Goal: Find specific page/section: Find specific page/section

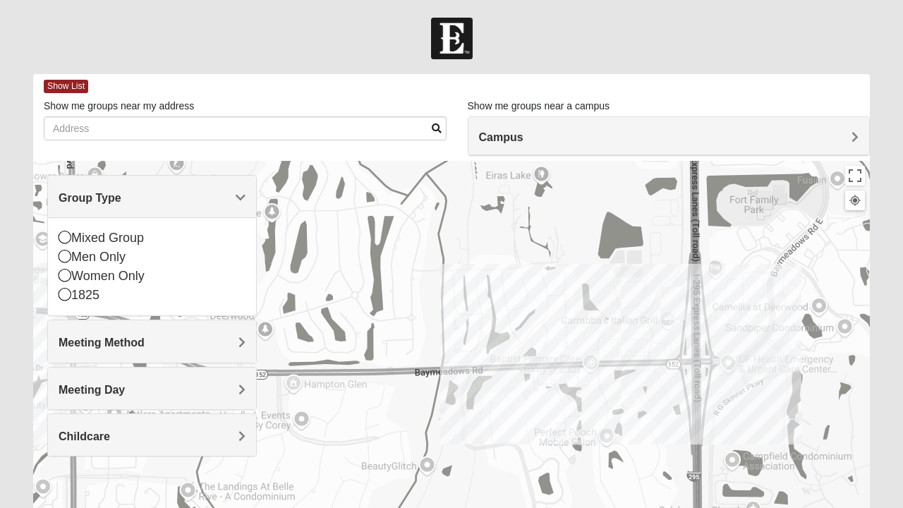
scroll to position [78, 0]
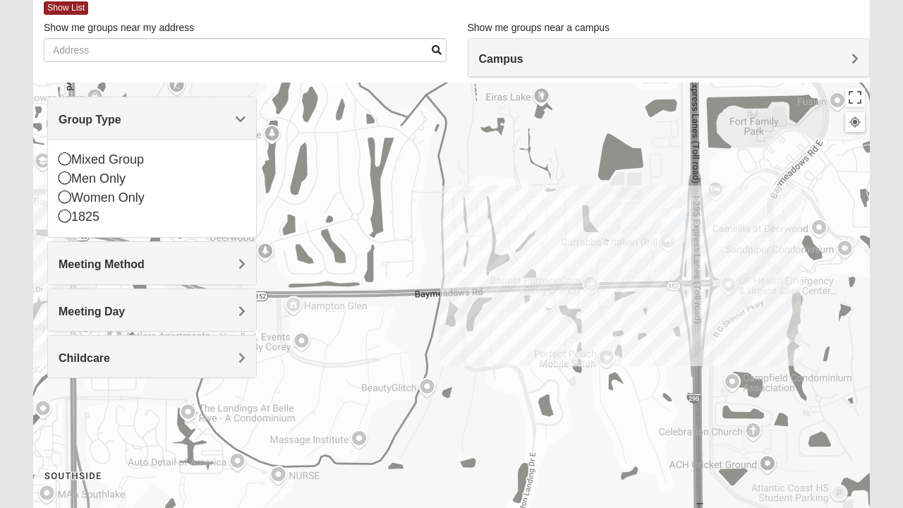
click at [65, 157] on icon at bounding box center [65, 158] width 13 height 13
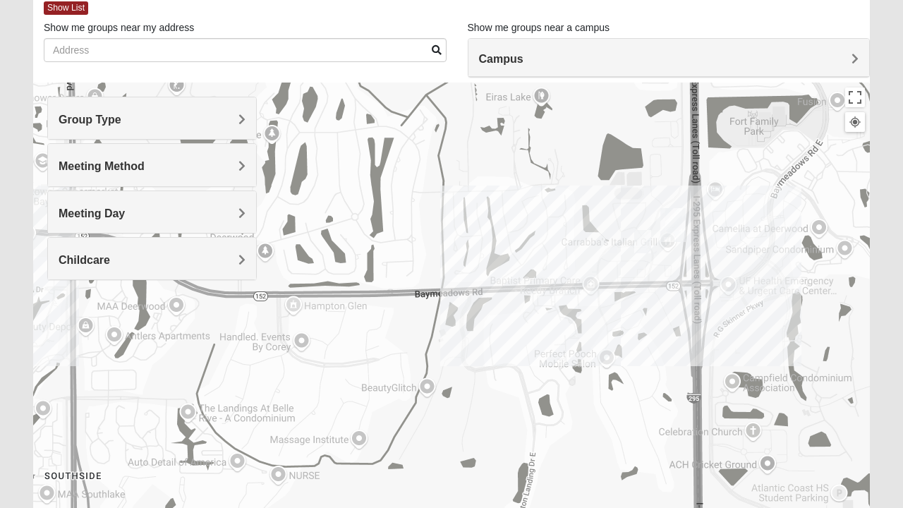
click at [202, 165] on h4 "Meeting Method" at bounding box center [152, 166] width 187 height 13
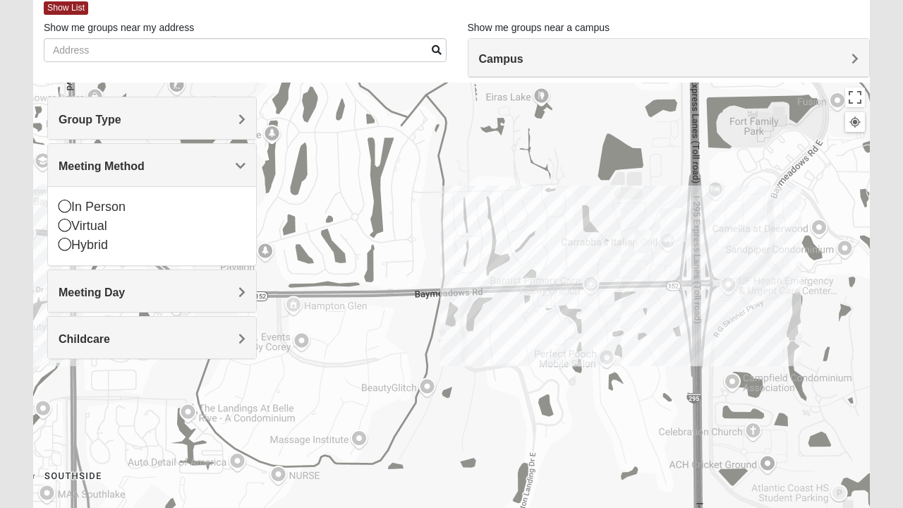
click at [65, 205] on icon at bounding box center [65, 206] width 13 height 13
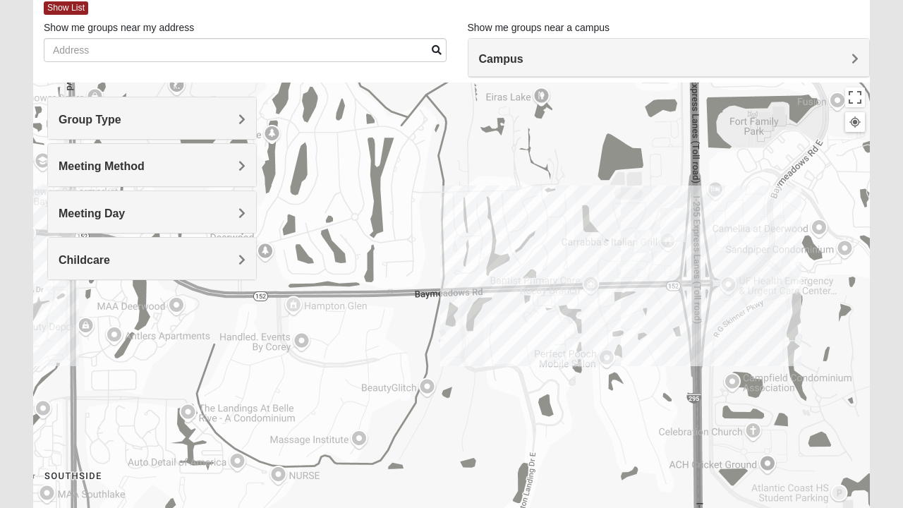
click at [207, 216] on h4 "Meeting Day" at bounding box center [152, 213] width 187 height 13
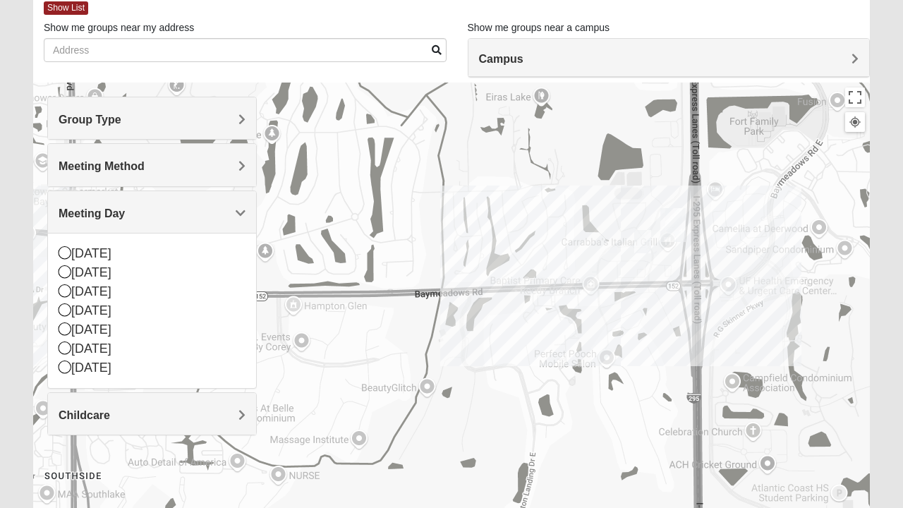
click at [66, 308] on icon at bounding box center [65, 309] width 13 height 13
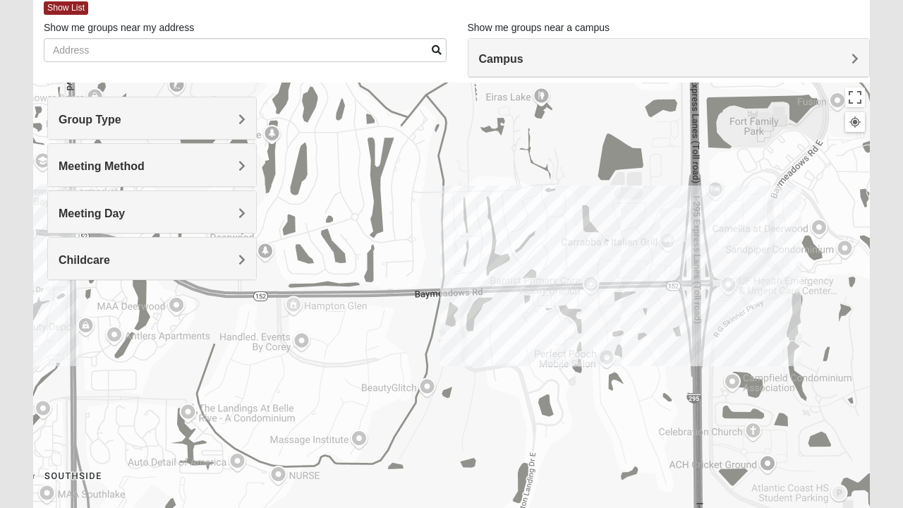
click at [168, 211] on h4 "Meeting Day" at bounding box center [152, 213] width 187 height 13
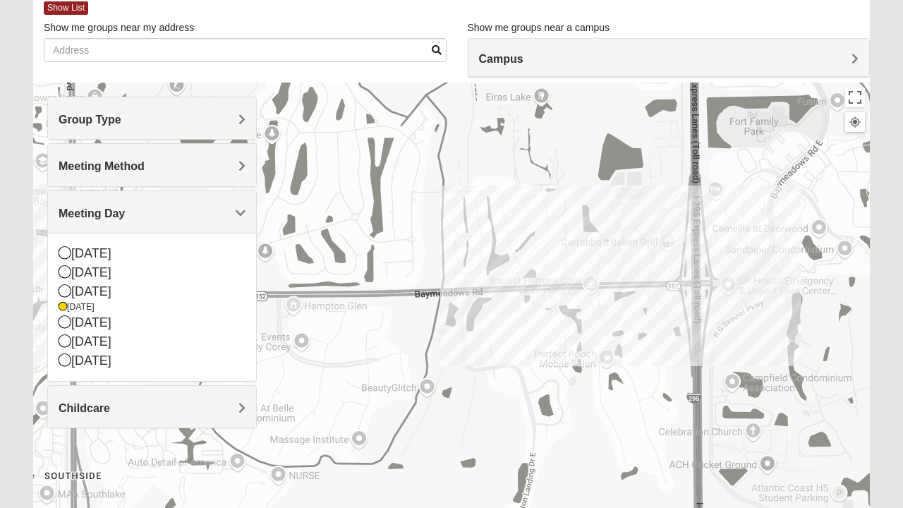
click at [74, 306] on div "[DATE]" at bounding box center [152, 307] width 187 height 12
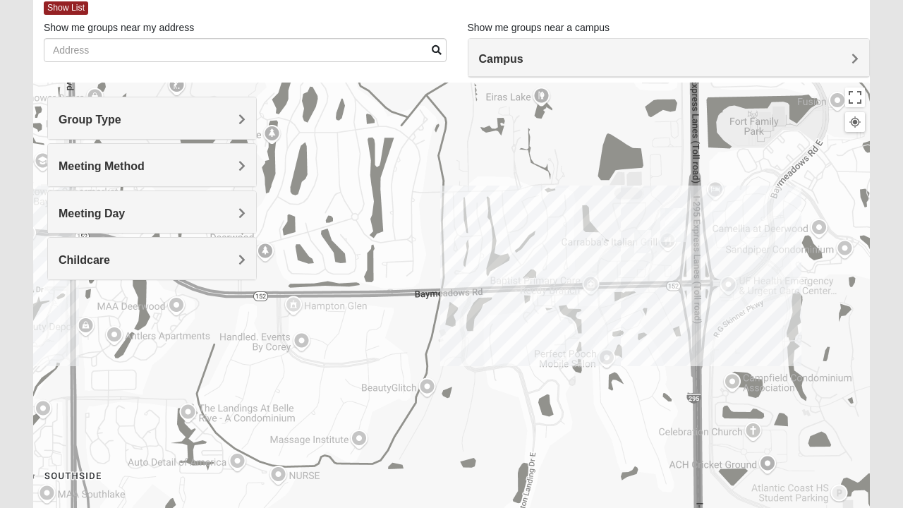
click at [64, 327] on div at bounding box center [451, 365] width 837 height 565
click at [172, 210] on h4 "Meeting Day" at bounding box center [152, 213] width 187 height 13
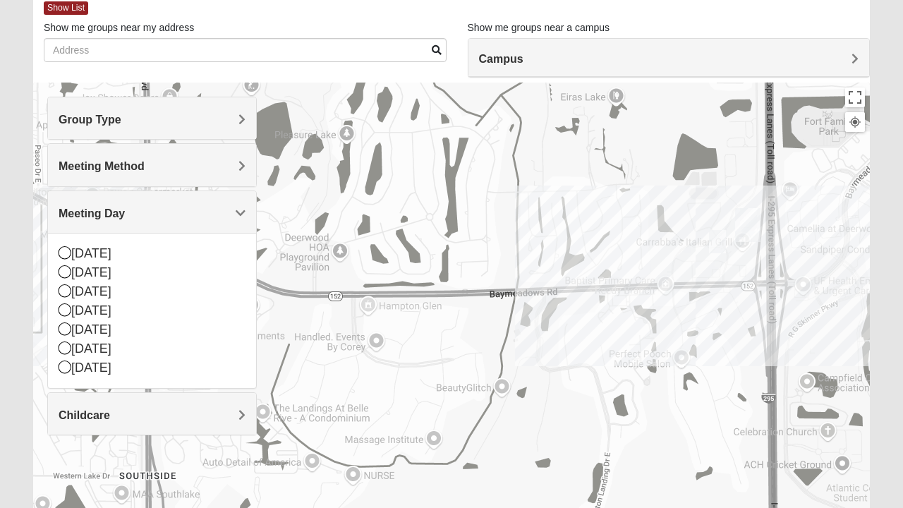
click at [61, 311] on icon at bounding box center [65, 309] width 13 height 13
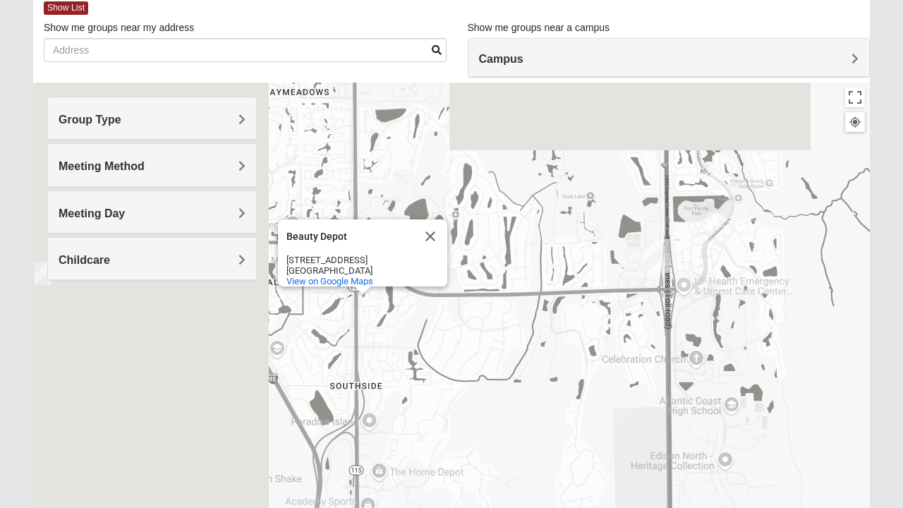
click at [370, 304] on div "[GEOGRAPHIC_DATA] [STREET_ADDRESS] View on Google Maps" at bounding box center [451, 365] width 837 height 565
click at [432, 222] on button "Close" at bounding box center [431, 236] width 34 height 34
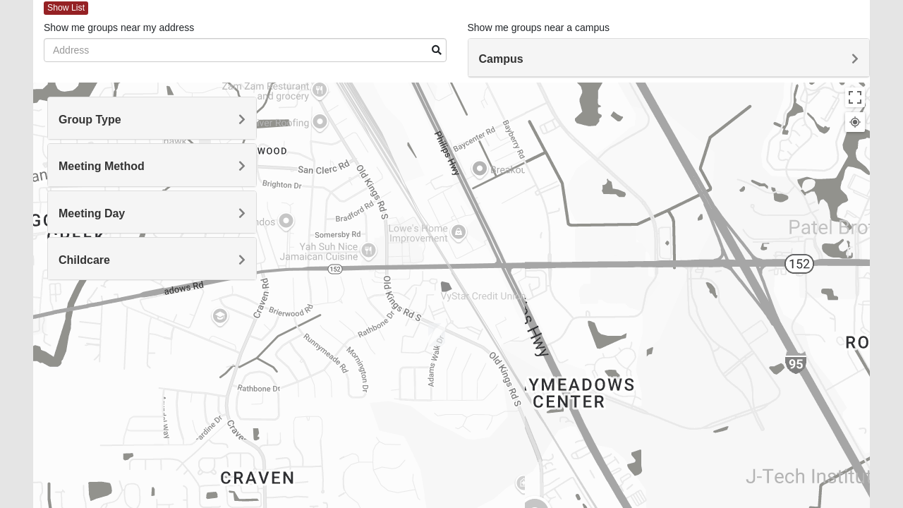
click at [438, 337] on img "Mixed Mincheva 32257" at bounding box center [437, 335] width 28 height 35
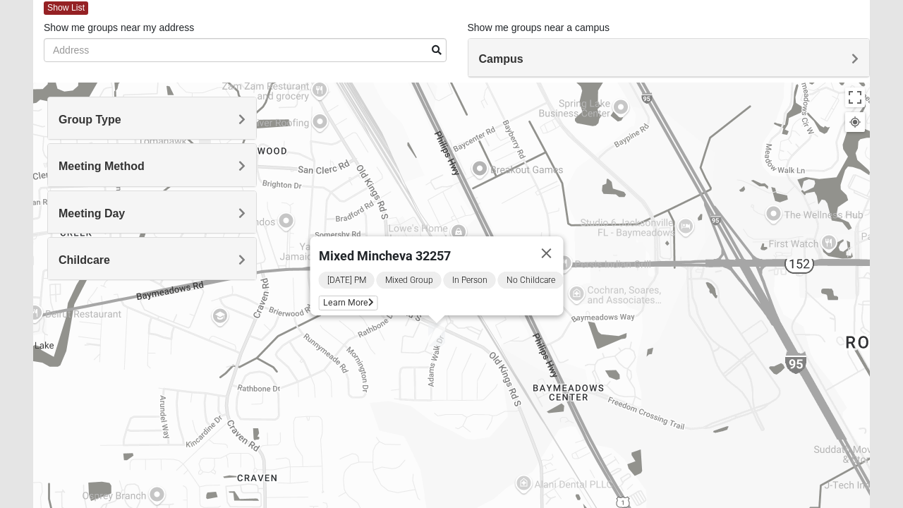
click at [339, 296] on span "Learn More" at bounding box center [348, 303] width 59 height 15
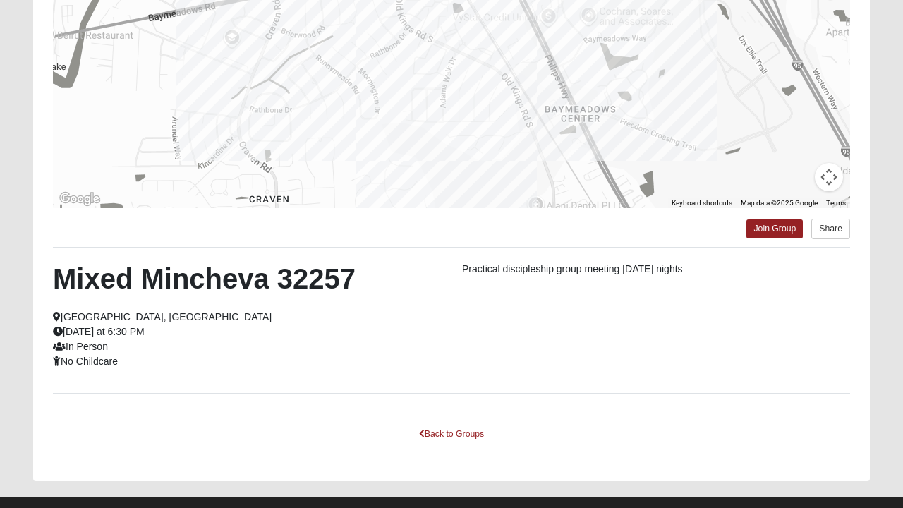
scroll to position [251, 0]
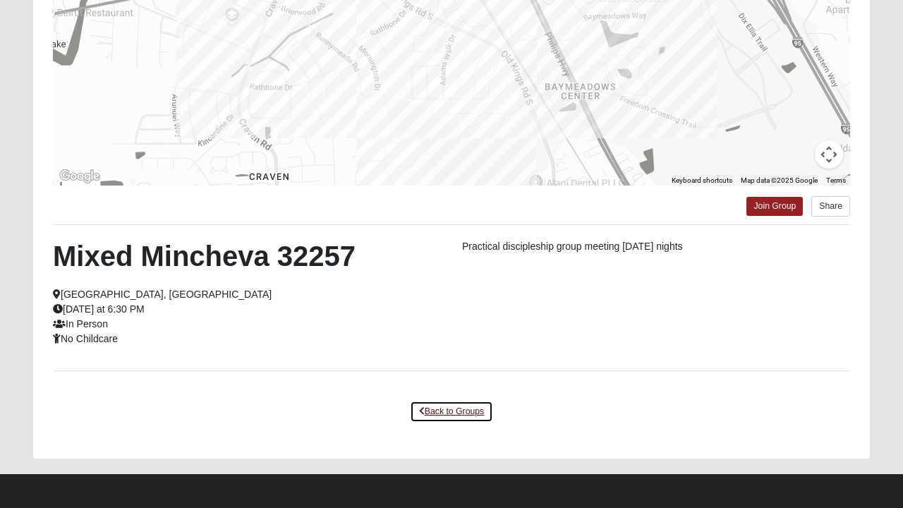
click at [445, 409] on link "Back to Groups" at bounding box center [451, 412] width 83 height 22
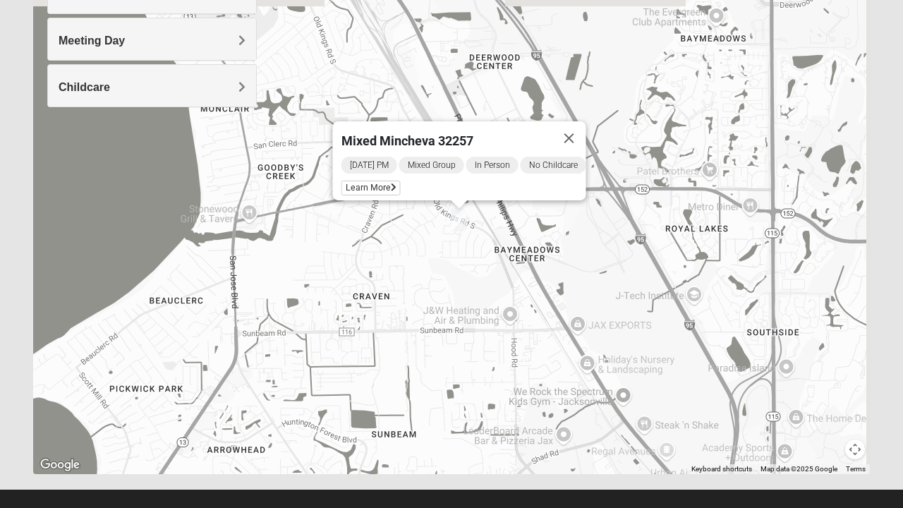
click at [168, 49] on div "Meeting Day" at bounding box center [152, 39] width 208 height 42
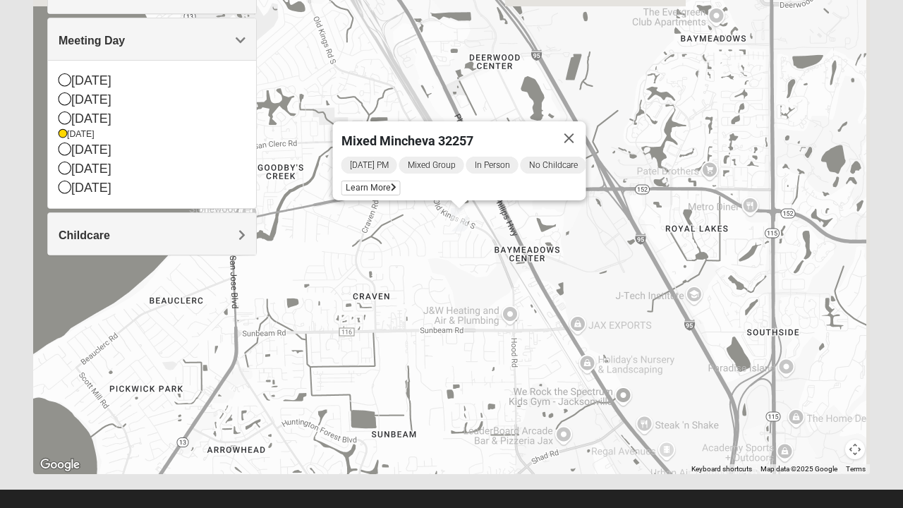
click at [66, 134] on icon at bounding box center [63, 134] width 8 height 8
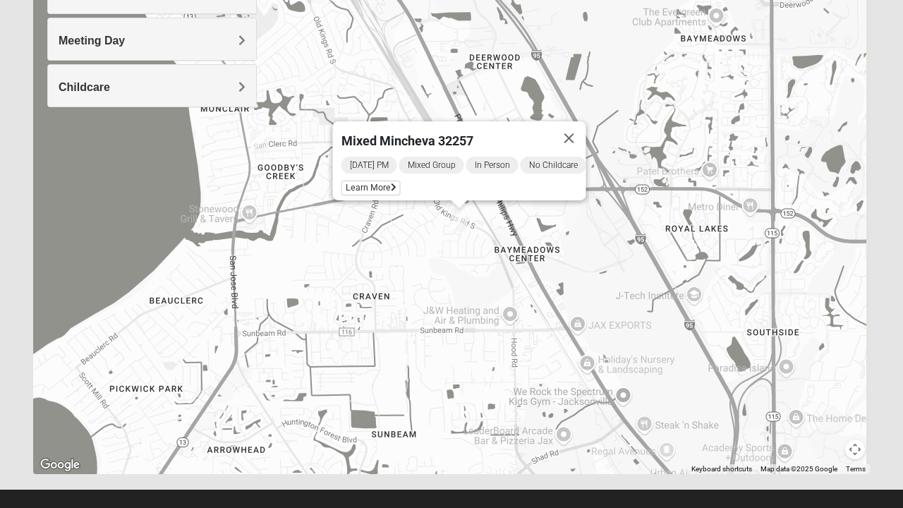
click at [137, 49] on div "Meeting Day" at bounding box center [152, 39] width 208 height 42
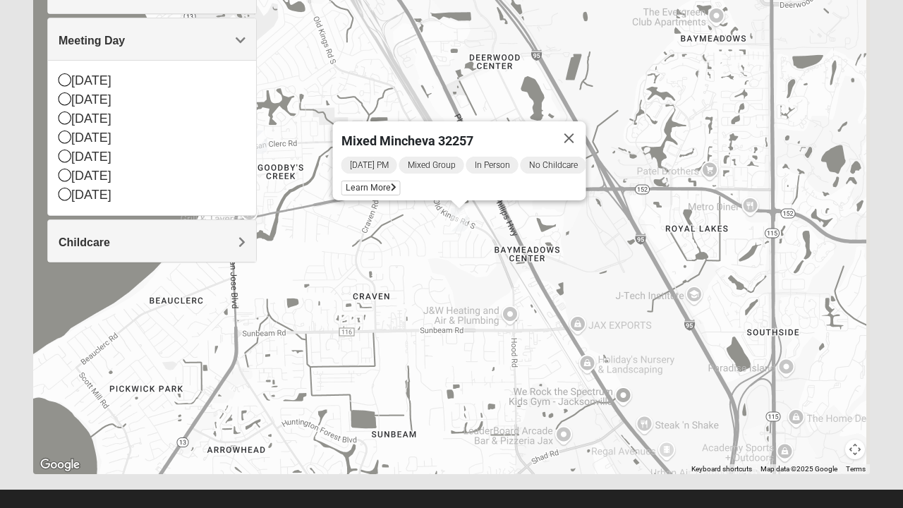
click at [66, 156] on icon at bounding box center [65, 156] width 13 height 13
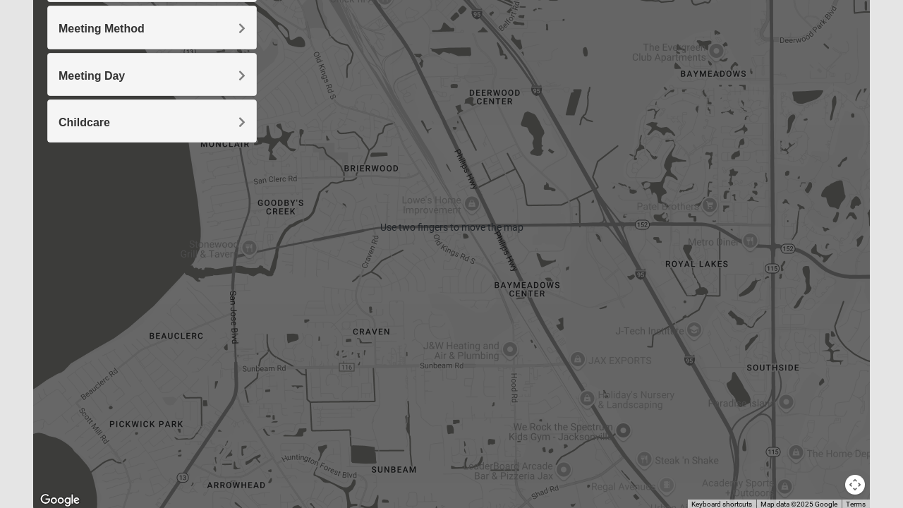
scroll to position [213, 0]
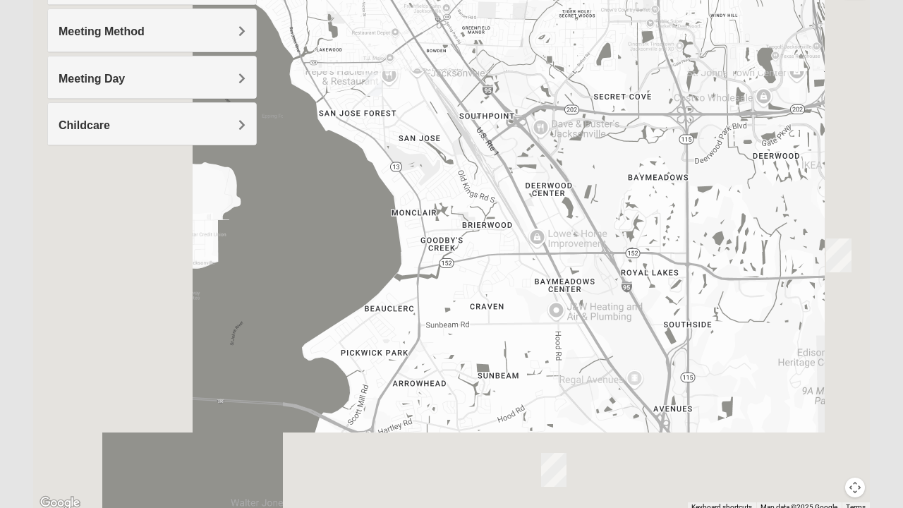
click at [378, 83] on img "Mixed Mann 32217" at bounding box center [374, 84] width 28 height 35
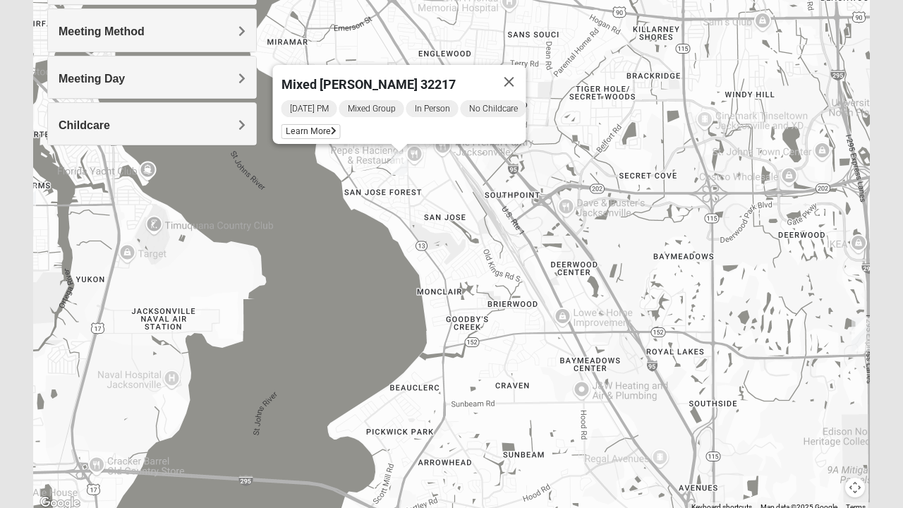
click at [305, 126] on span "Learn More" at bounding box center [311, 131] width 59 height 15
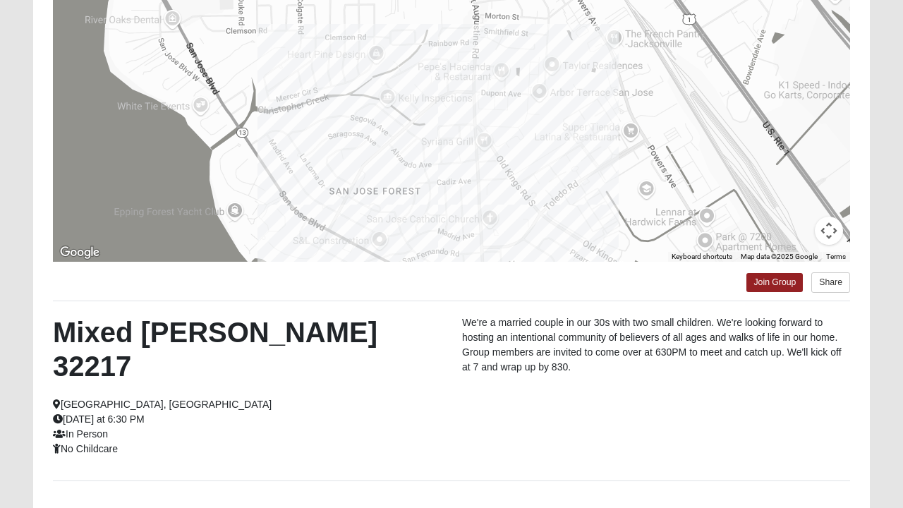
scroll to position [251, 0]
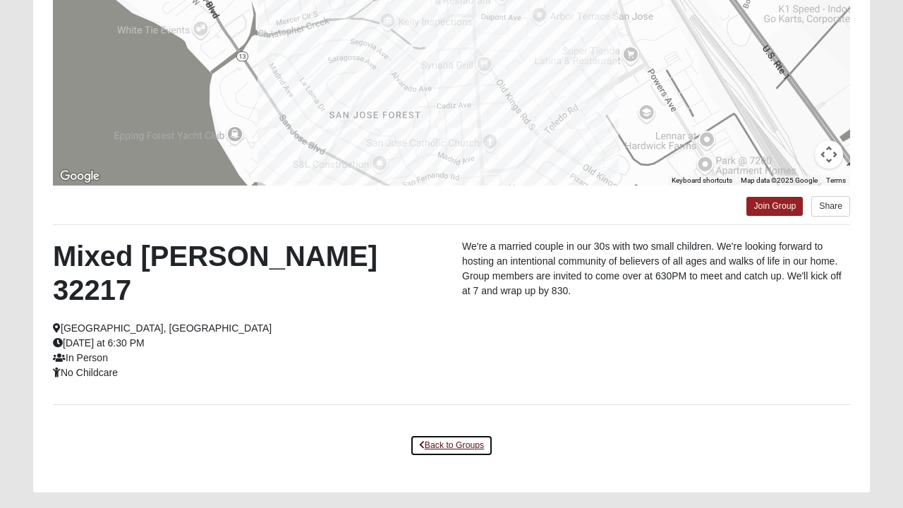
click at [460, 435] on link "Back to Groups" at bounding box center [451, 446] width 83 height 22
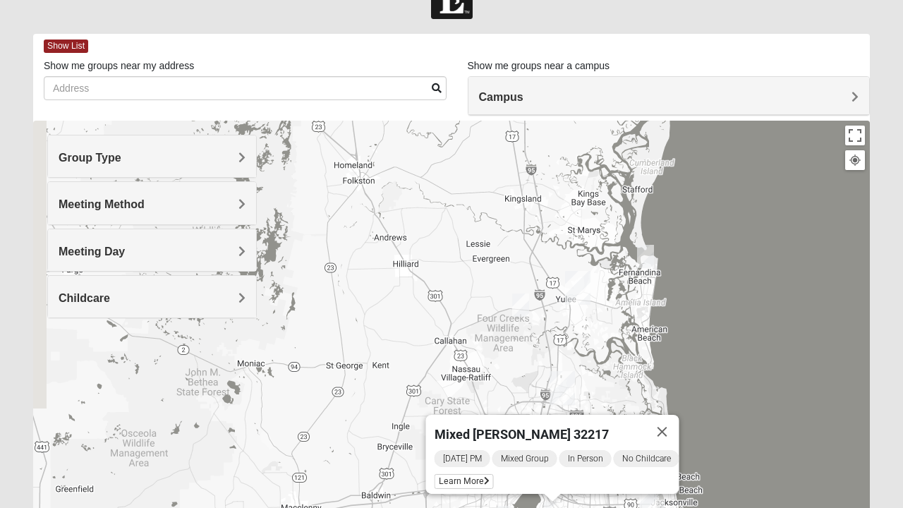
scroll to position [40, 0]
